Goal: Information Seeking & Learning: Learn about a topic

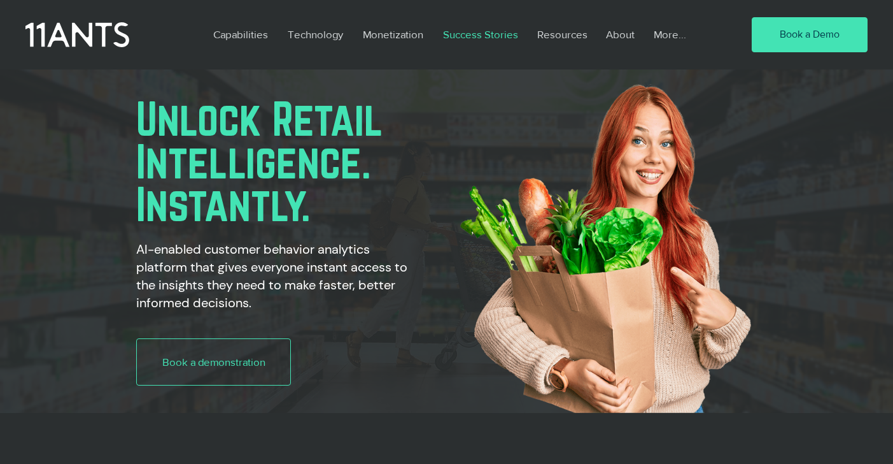
click at [485, 34] on p "Success Stories" at bounding box center [481, 34] width 88 height 29
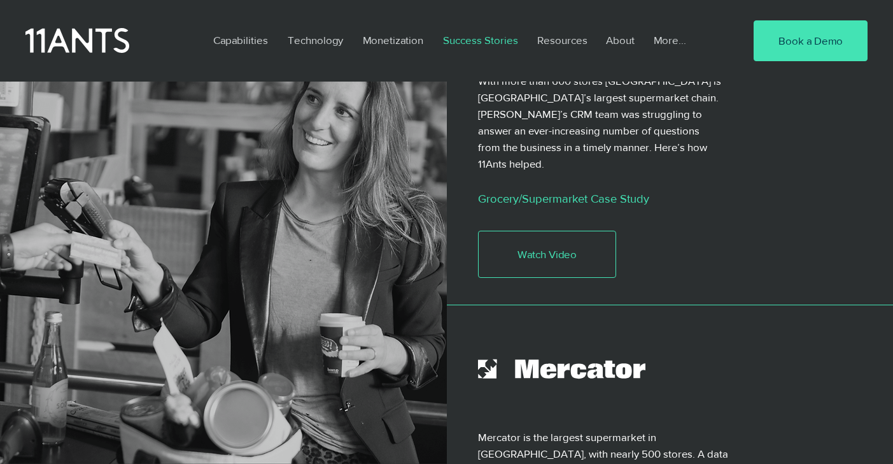
scroll to position [446, 0]
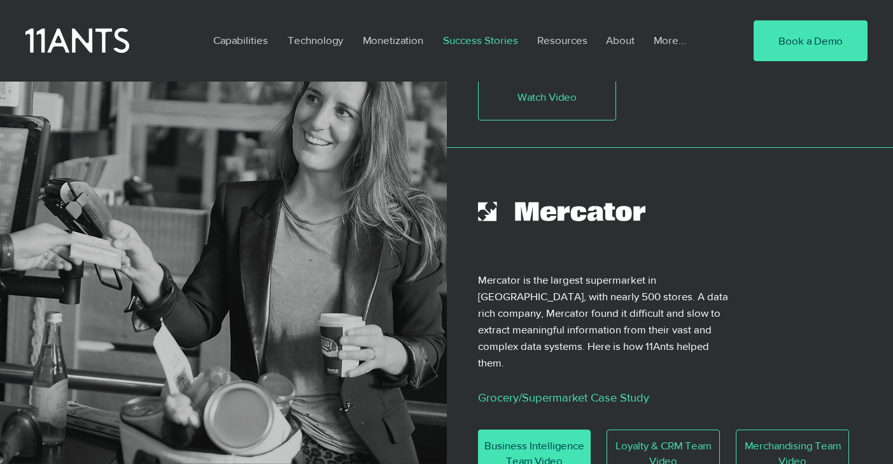
click at [543, 437] on span "Business Intelligence Team Video" at bounding box center [535, 452] width 112 height 31
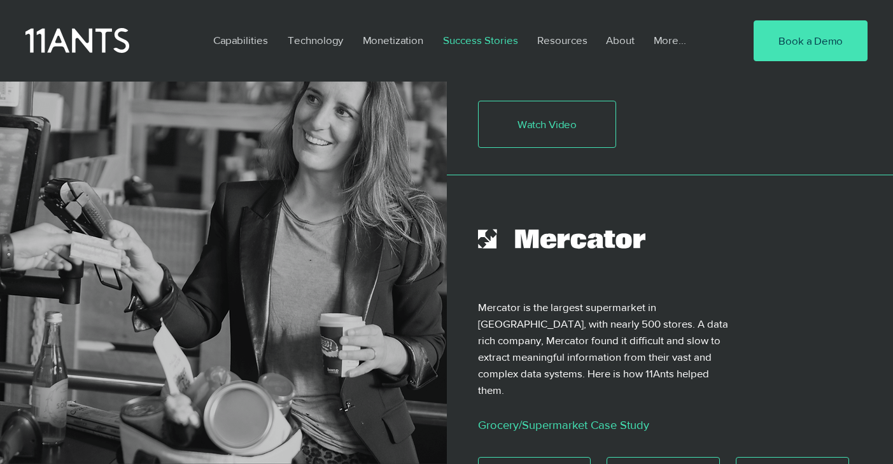
scroll to position [509, 0]
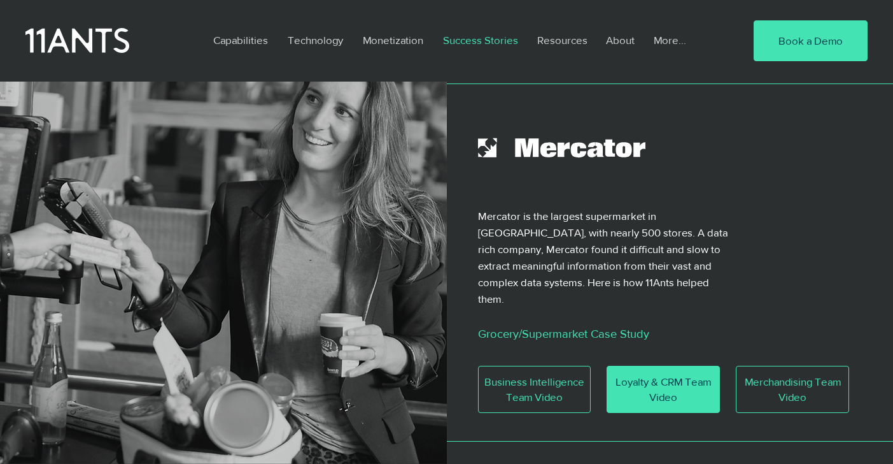
drag, startPoint x: 661, startPoint y: 357, endPoint x: 378, endPoint y: 217, distance: 316.1
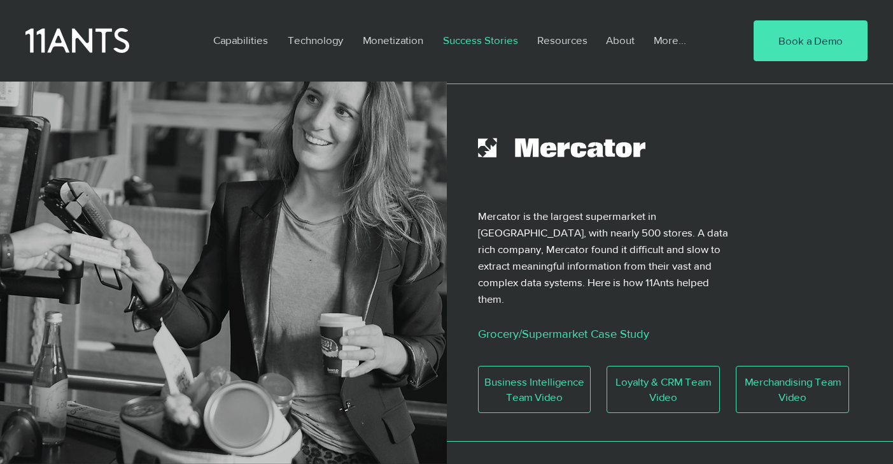
click at [660, 374] on span "Loyalty & CRM Team Video" at bounding box center [663, 389] width 112 height 31
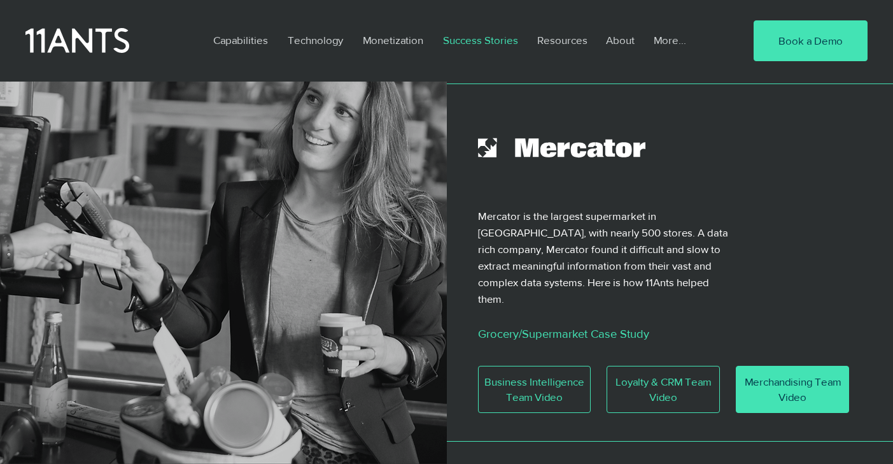
click at [781, 374] on span "Merchandising Team Video" at bounding box center [793, 389] width 112 height 31
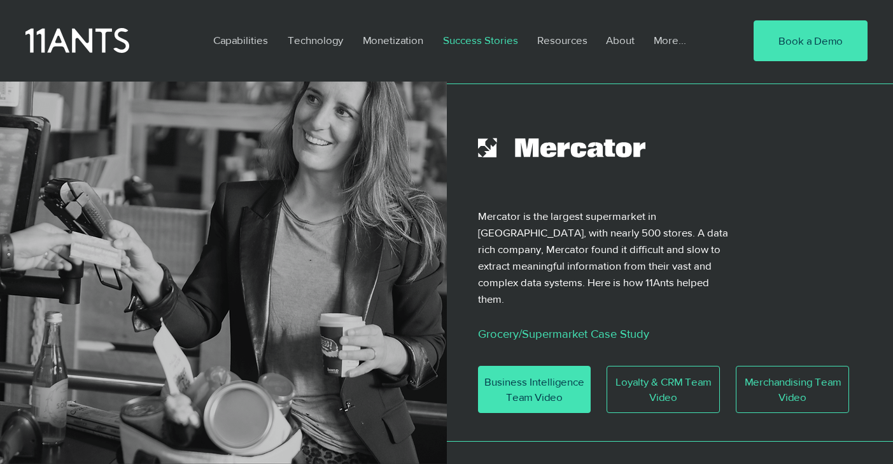
click at [516, 374] on span "Business Intelligence Team Video" at bounding box center [535, 389] width 112 height 31
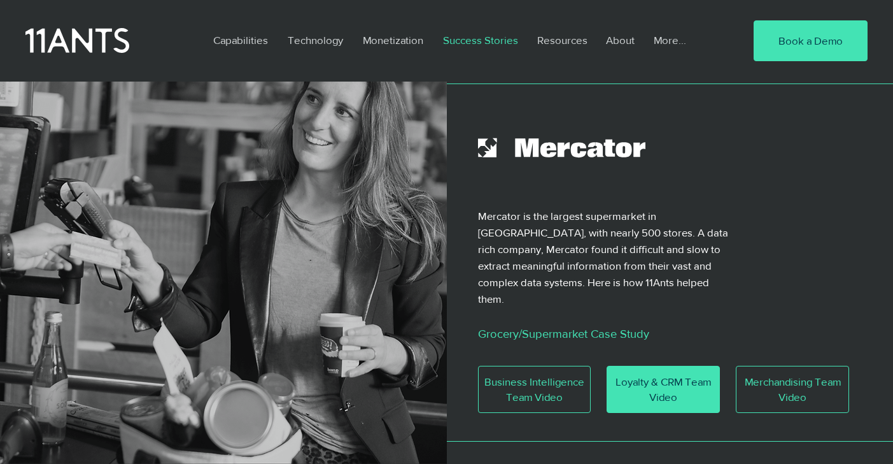
click at [660, 374] on span "Loyalty & CRM Team Video" at bounding box center [663, 389] width 112 height 31
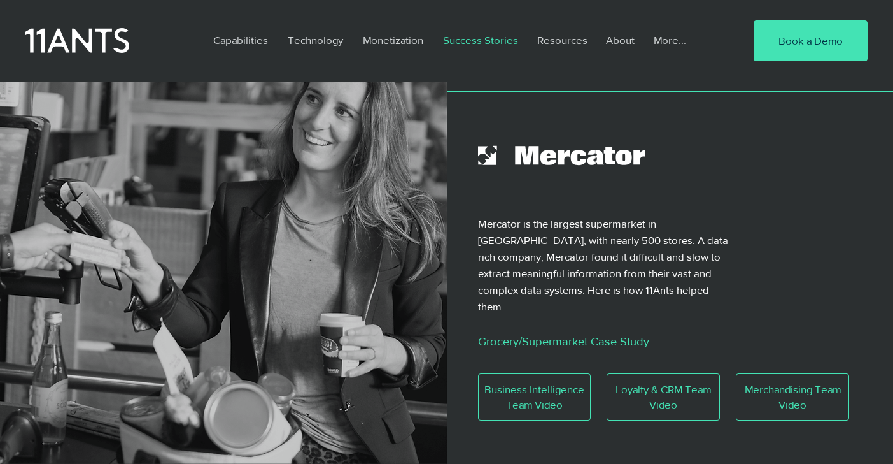
scroll to position [472, 0]
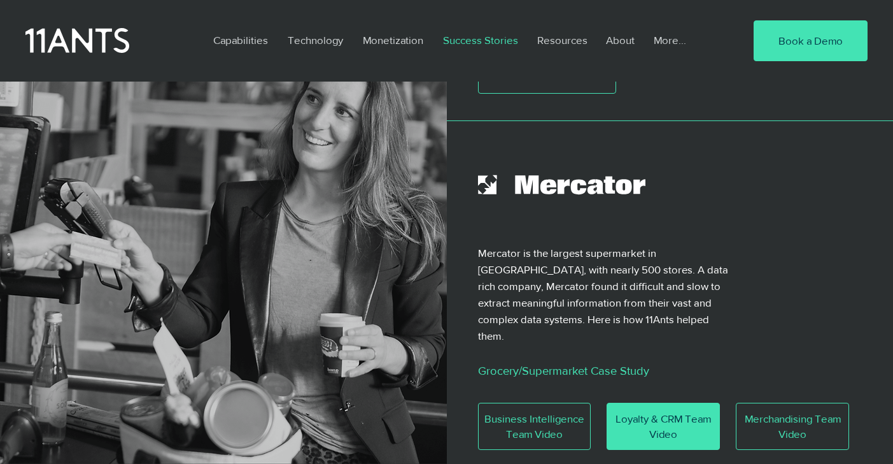
click at [657, 411] on span "Loyalty & CRM Team Video" at bounding box center [663, 426] width 112 height 31
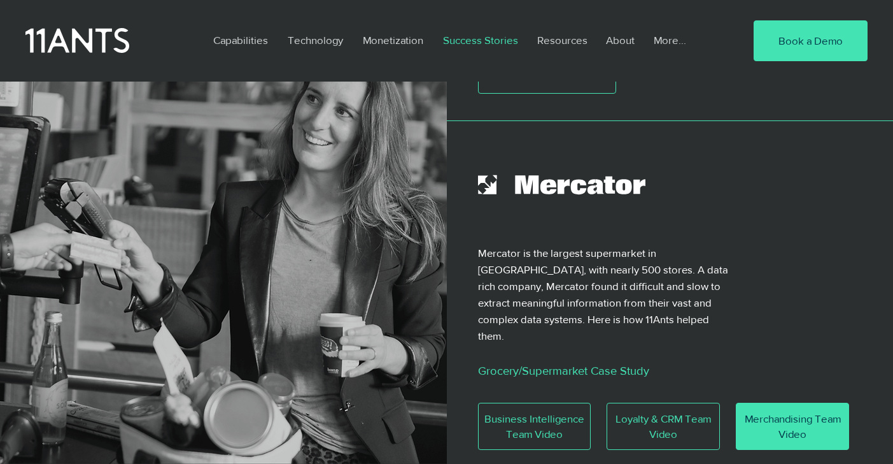
click at [774, 411] on span "Merchandising Team Video" at bounding box center [793, 426] width 112 height 31
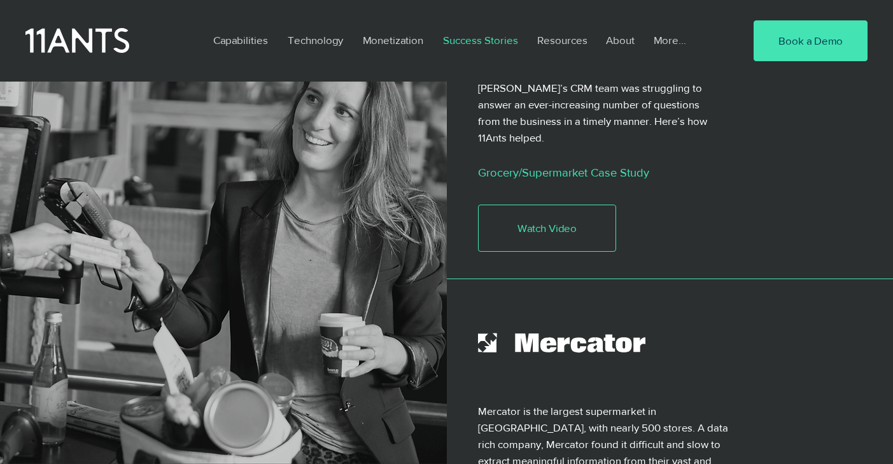
scroll to position [0, 0]
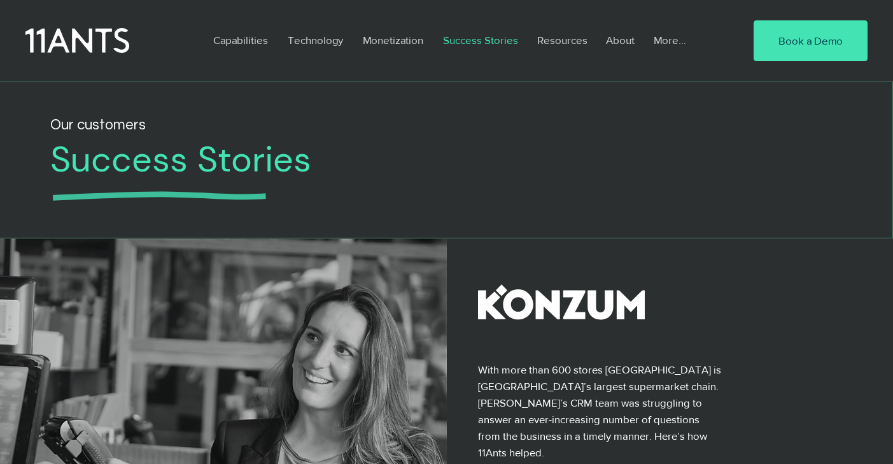
click at [71, 128] on h2 "Our customers" at bounding box center [337, 125] width 575 height 23
click at [377, 39] on p "Monetization" at bounding box center [393, 39] width 73 height 29
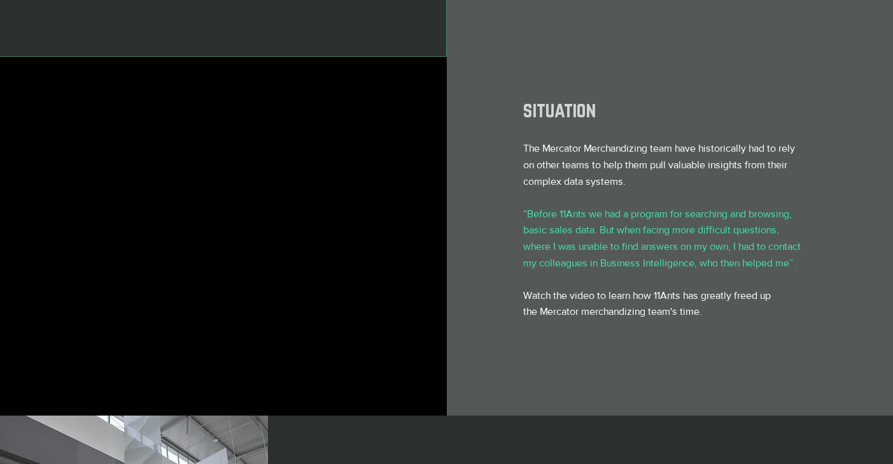
scroll to position [318, 0]
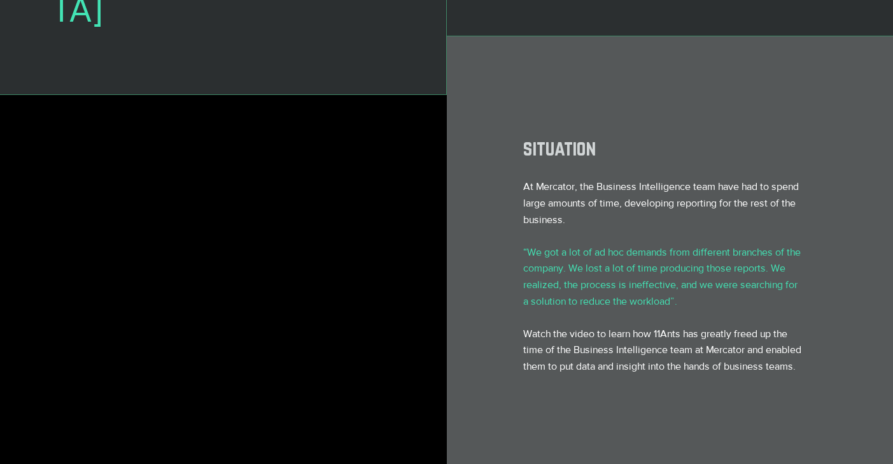
scroll to position [318, 0]
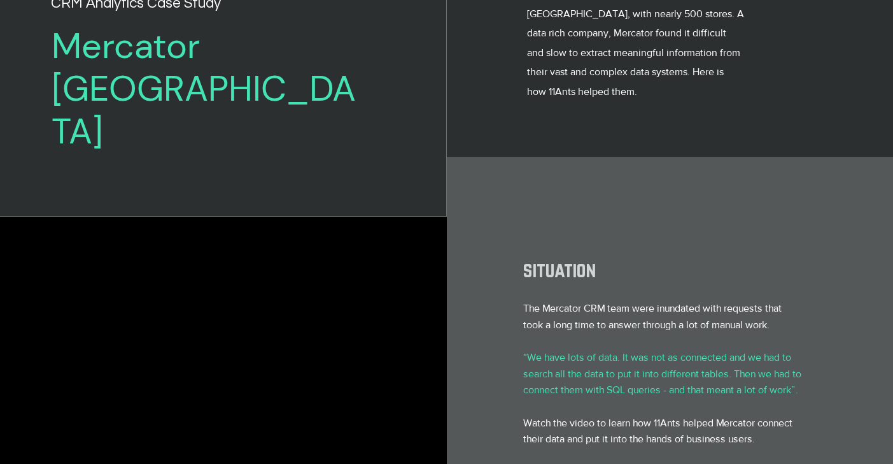
scroll to position [127, 0]
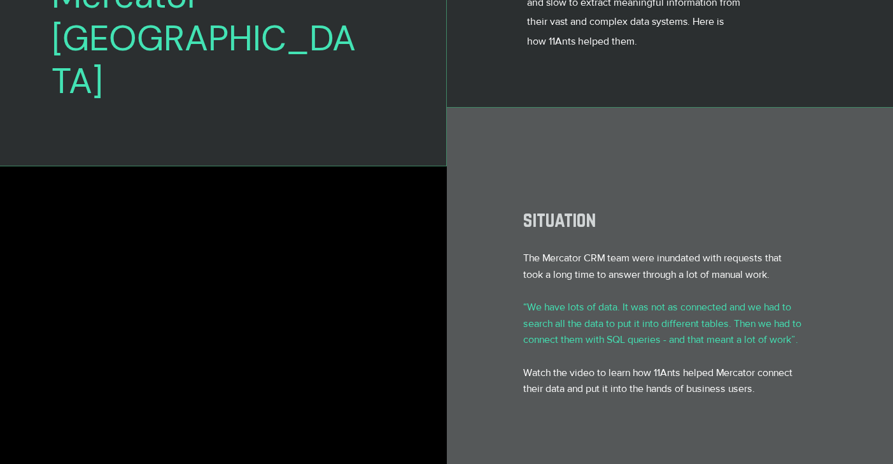
scroll to position [255, 0]
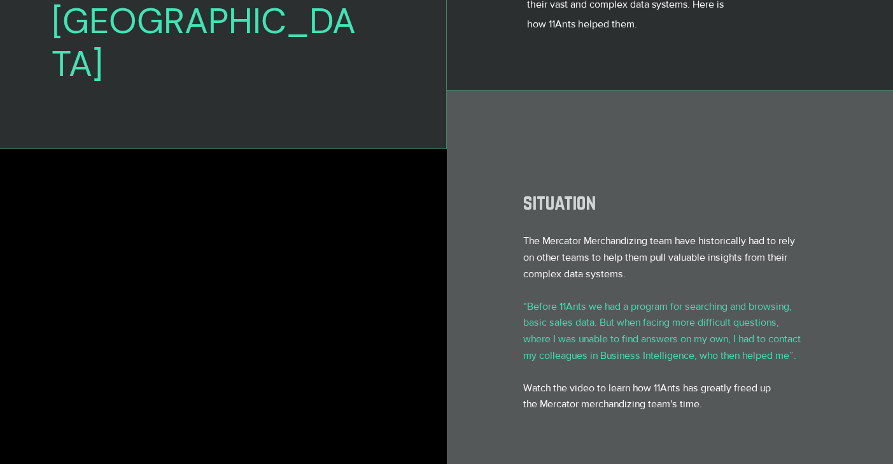
scroll to position [318, 0]
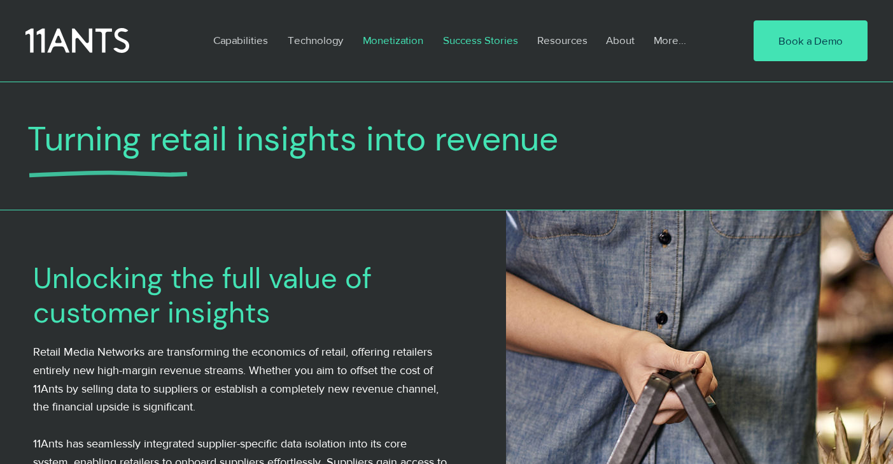
click at [460, 41] on p "Success Stories" at bounding box center [481, 39] width 88 height 29
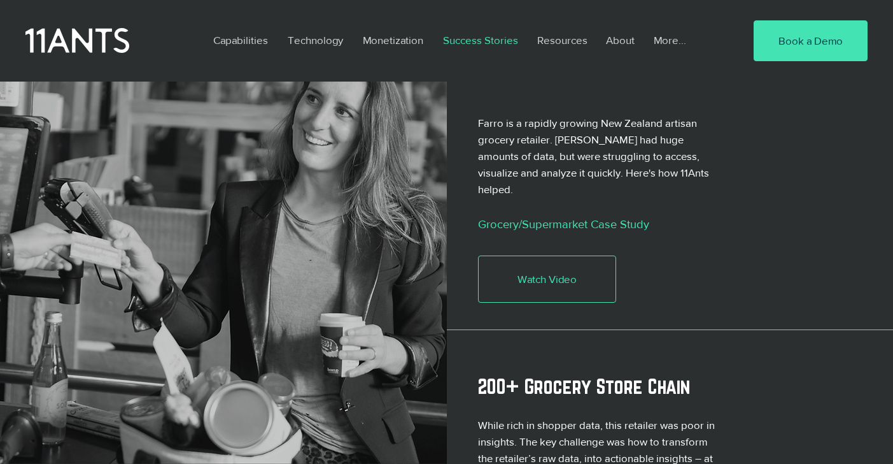
scroll to position [855, 0]
